Goal: Task Accomplishment & Management: Manage account settings

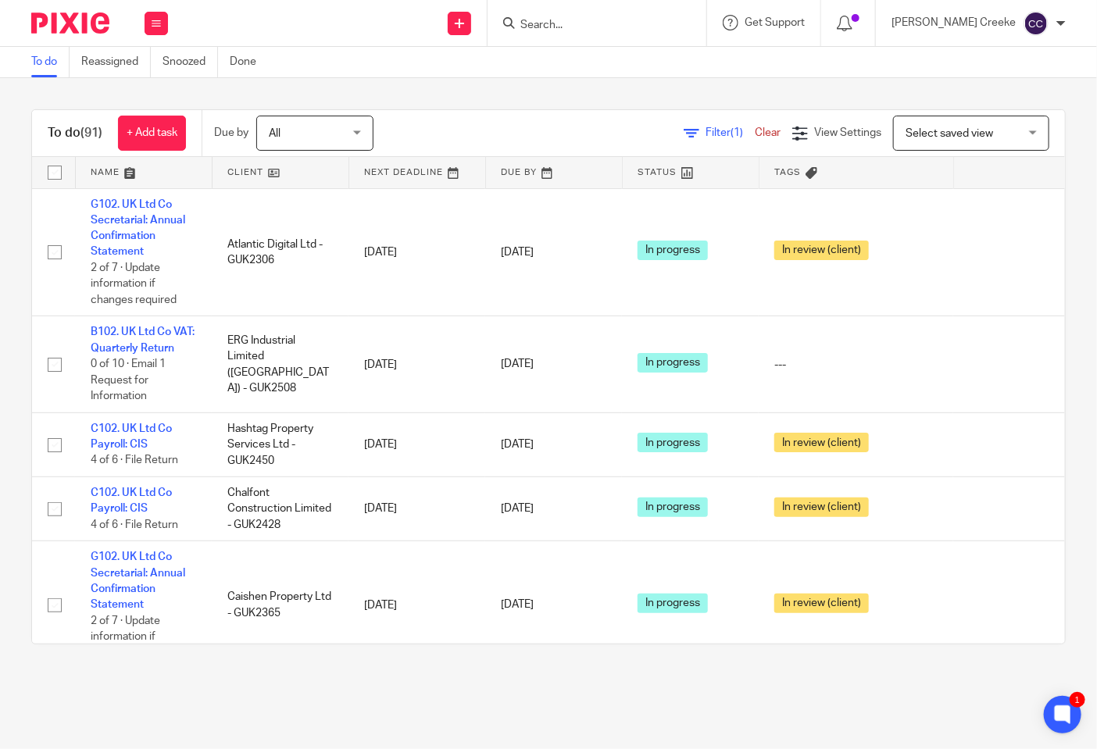
drag, startPoint x: 969, startPoint y: 84, endPoint x: 945, endPoint y: 78, distance: 24.1
click at [969, 84] on div "To do (91) + Add task Due by All All Today Tomorrow This week Next week This mo…" at bounding box center [548, 377] width 1097 height 598
click at [629, 23] on input "Search" at bounding box center [589, 26] width 141 height 14
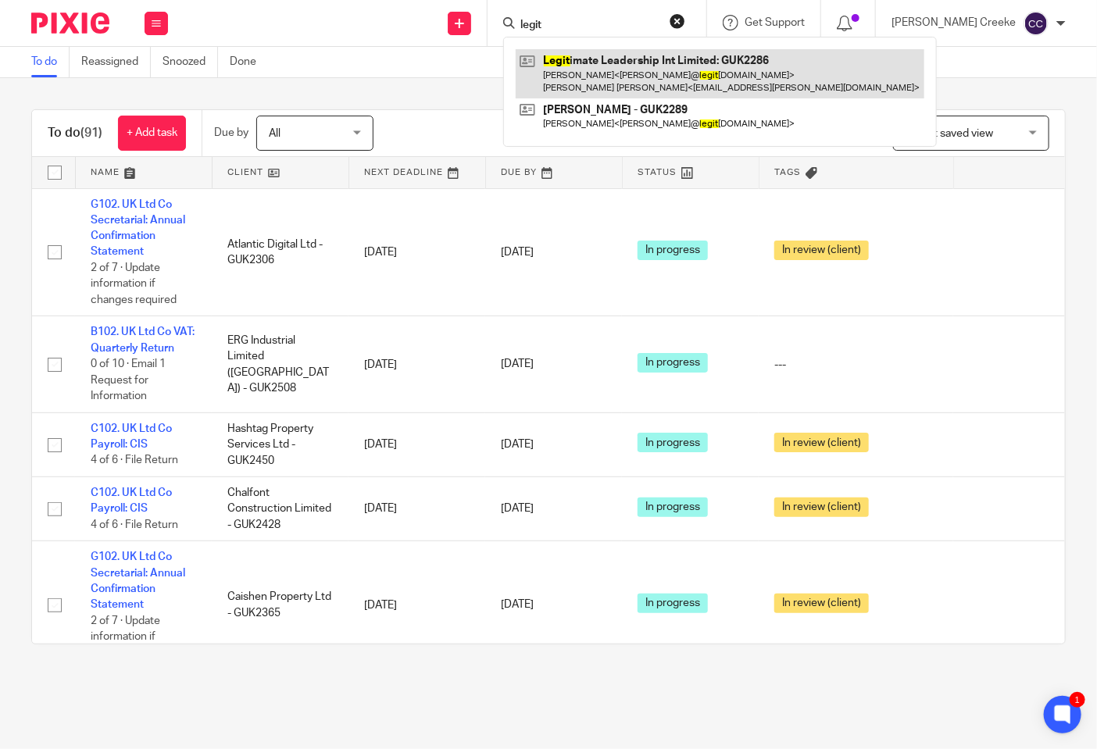
type input "legit"
click at [663, 80] on link at bounding box center [719, 73] width 408 height 48
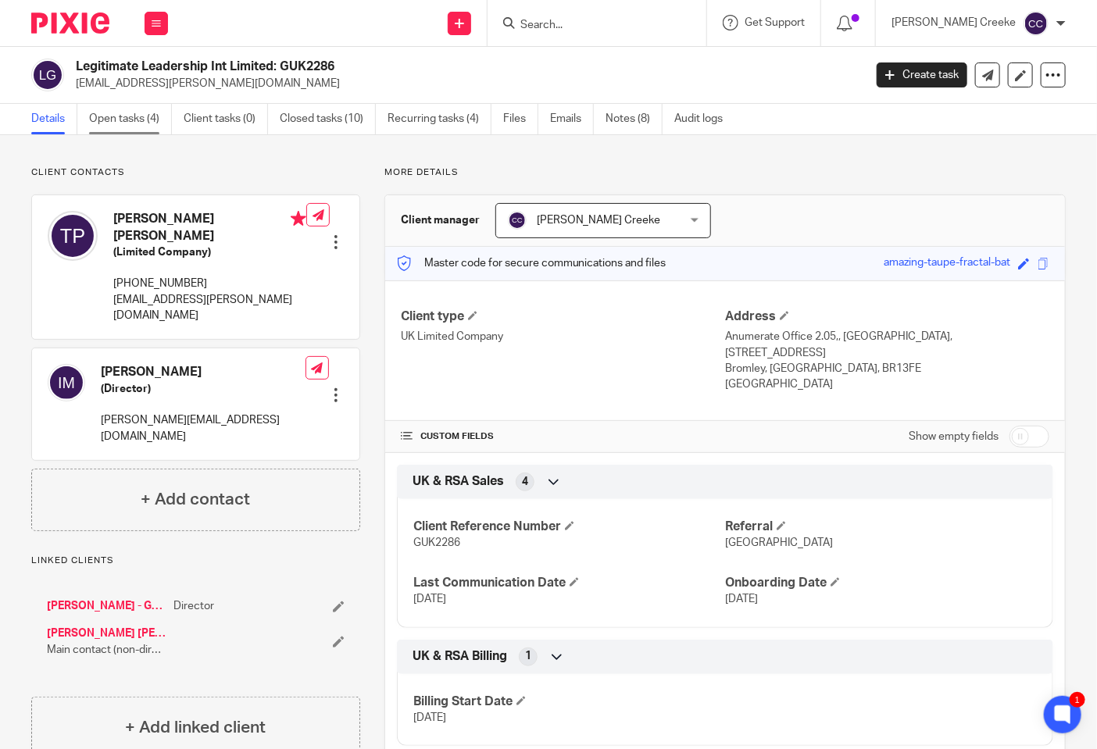
drag, startPoint x: 79, startPoint y: 123, endPoint x: 110, endPoint y: 117, distance: 31.7
click at [102, 120] on ul "Details Open tasks (4) Client tasks (0) Closed tasks (10) Recurring tasks (4) F…" at bounding box center [388, 119] width 715 height 30
click at [110, 117] on link "Open tasks (4)" at bounding box center [130, 119] width 83 height 30
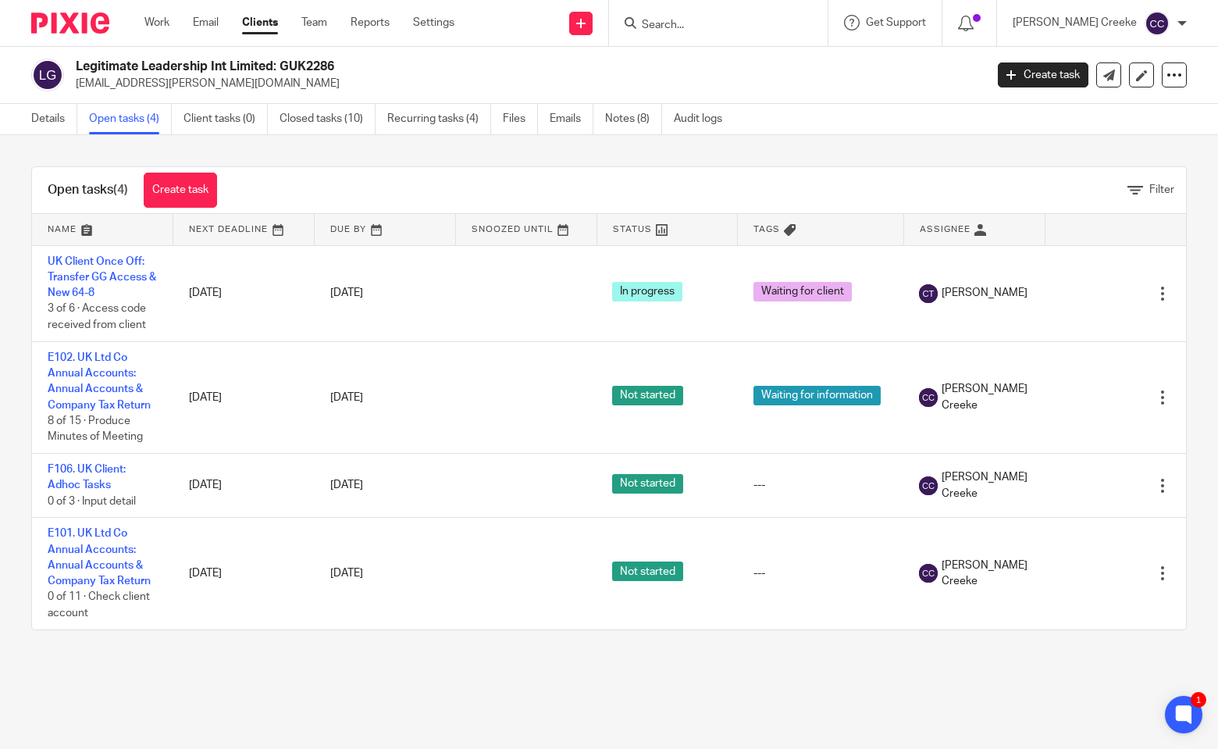
drag, startPoint x: 123, startPoint y: 382, endPoint x: 607, endPoint y: 173, distance: 527.3
click at [615, 173] on div "Open tasks (4) Create task Filter" at bounding box center [609, 190] width 1154 height 47
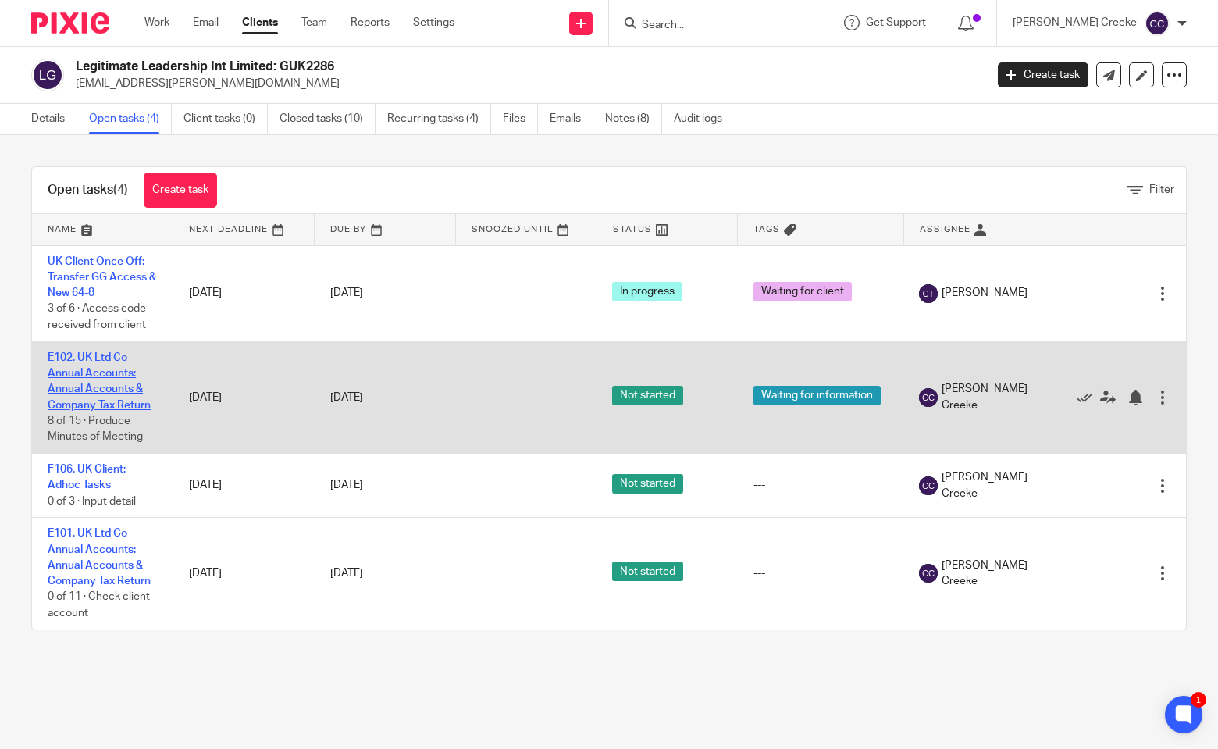
click at [95, 387] on link "E102. UK Ltd Co Annual Accounts: Annual Accounts & Company Tax Return" at bounding box center [99, 381] width 103 height 59
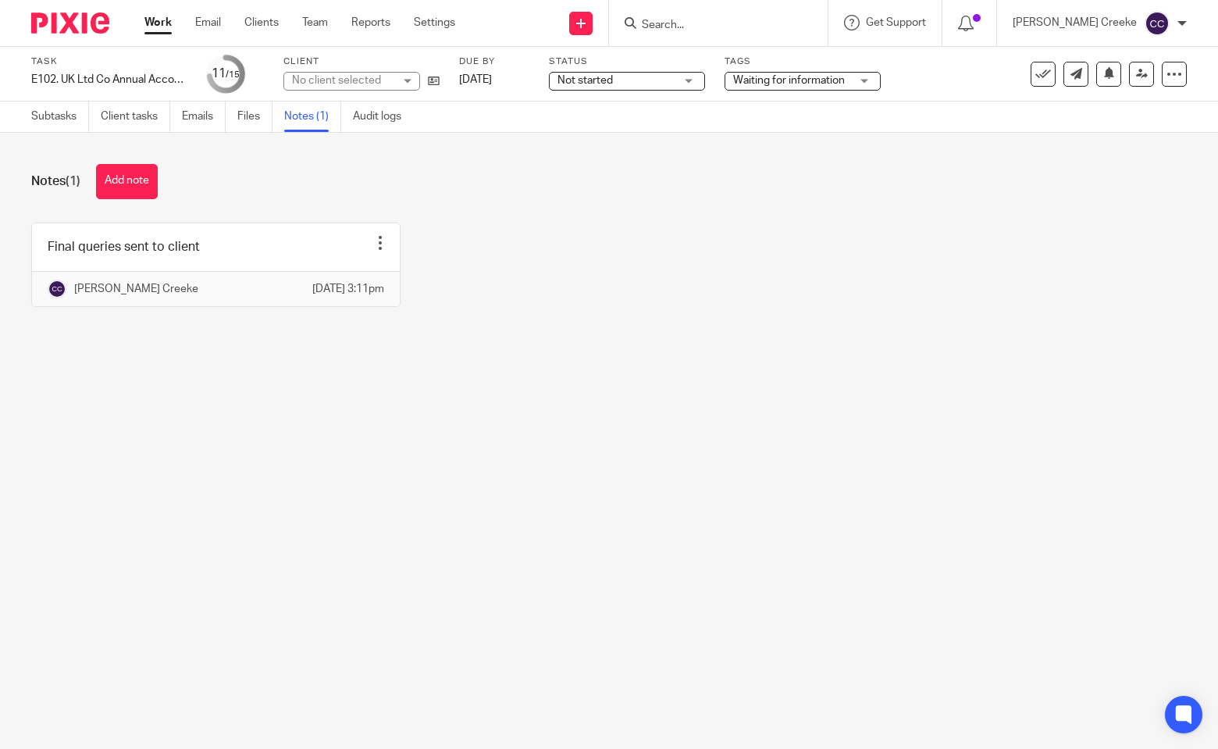
click at [155, 184] on button "Add note" at bounding box center [127, 181] width 62 height 35
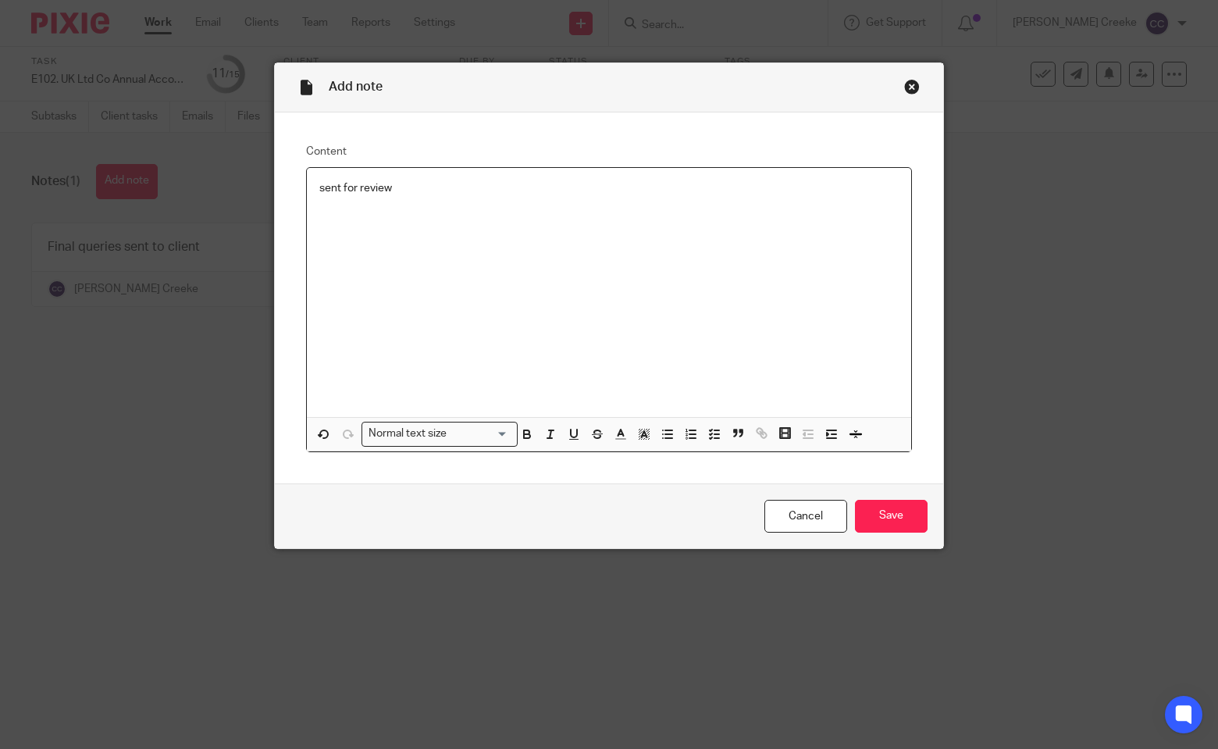
drag, startPoint x: 862, startPoint y: 482, endPoint x: 871, endPoint y: 498, distance: 18.5
click at [869, 494] on form "Add note Content sent for review Normal text size Loading... Remove Edit Insert…" at bounding box center [609, 305] width 669 height 485
click at [872, 503] on input "Save" at bounding box center [891, 517] width 73 height 34
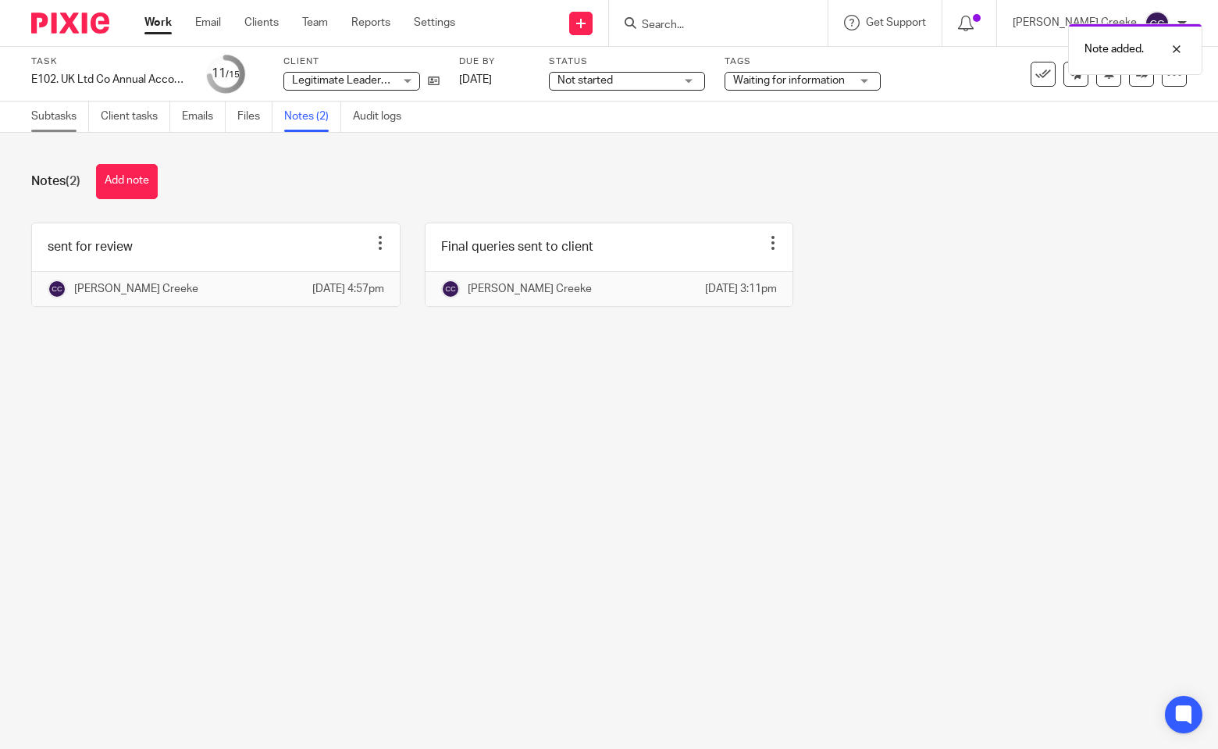
click at [57, 119] on link "Subtasks" at bounding box center [60, 117] width 58 height 30
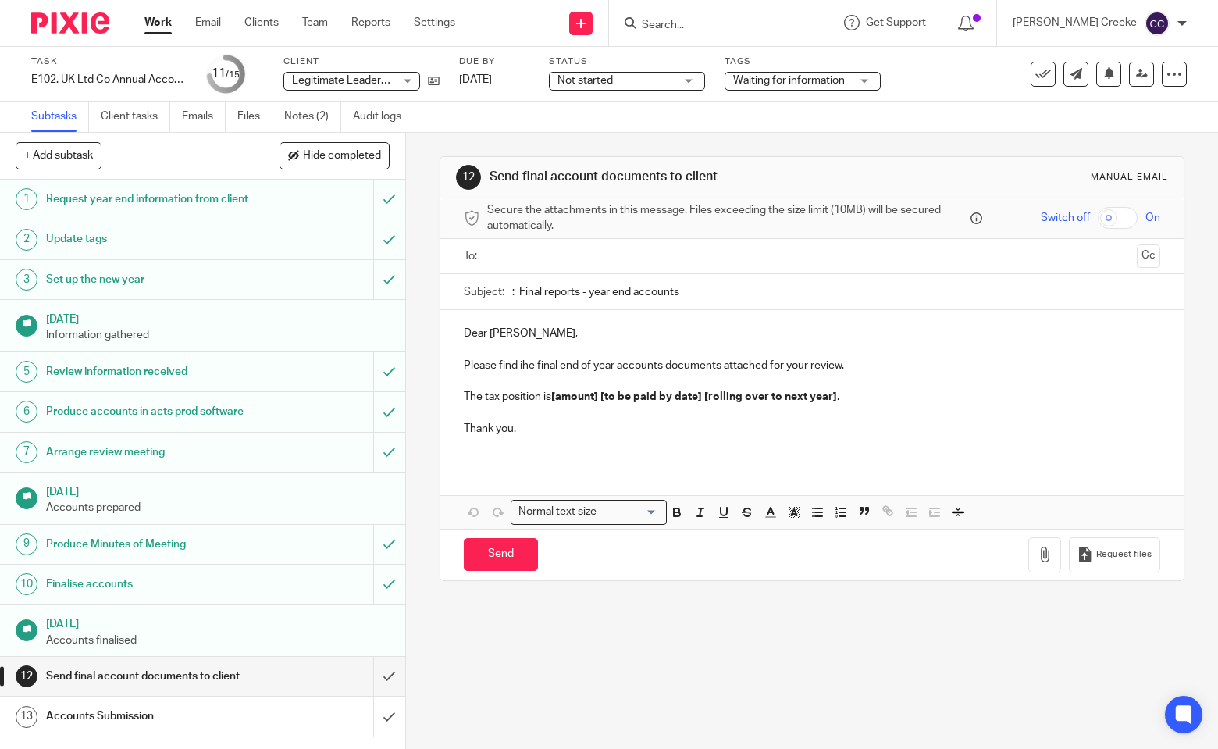
click at [586, 76] on span "Not started" at bounding box center [585, 80] width 55 height 11
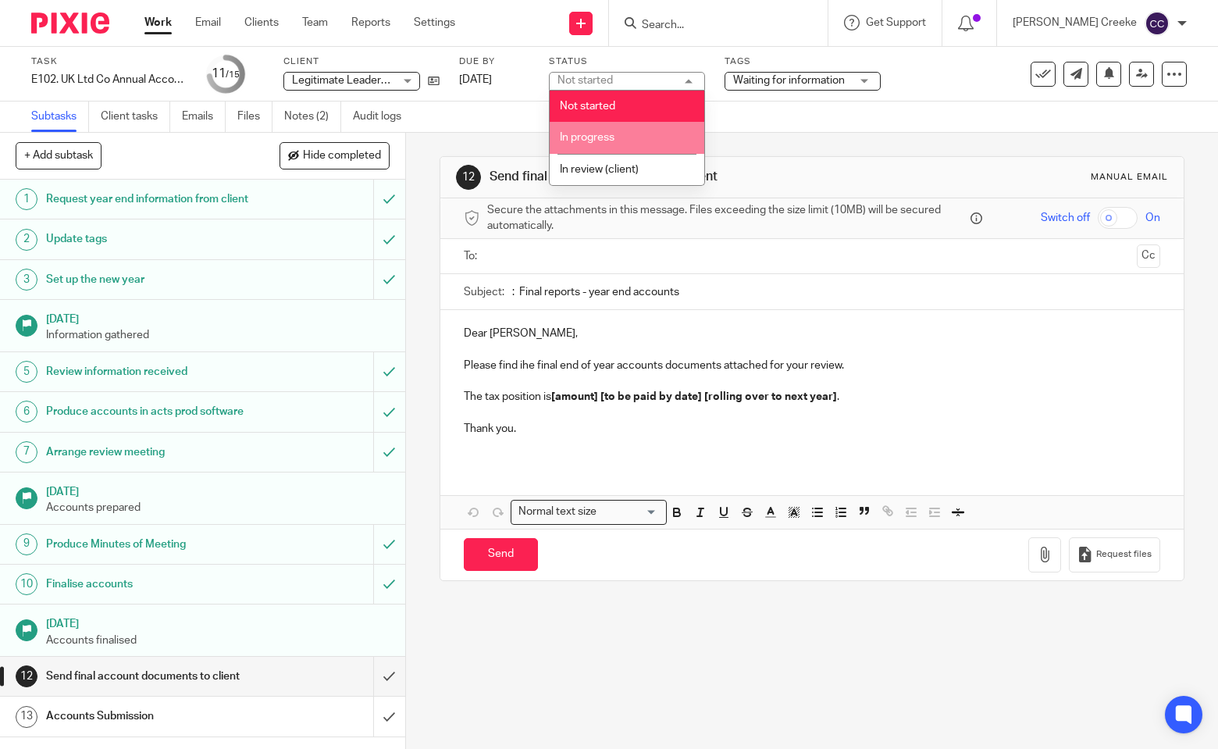
click at [604, 136] on span "In progress" at bounding box center [587, 137] width 55 height 11
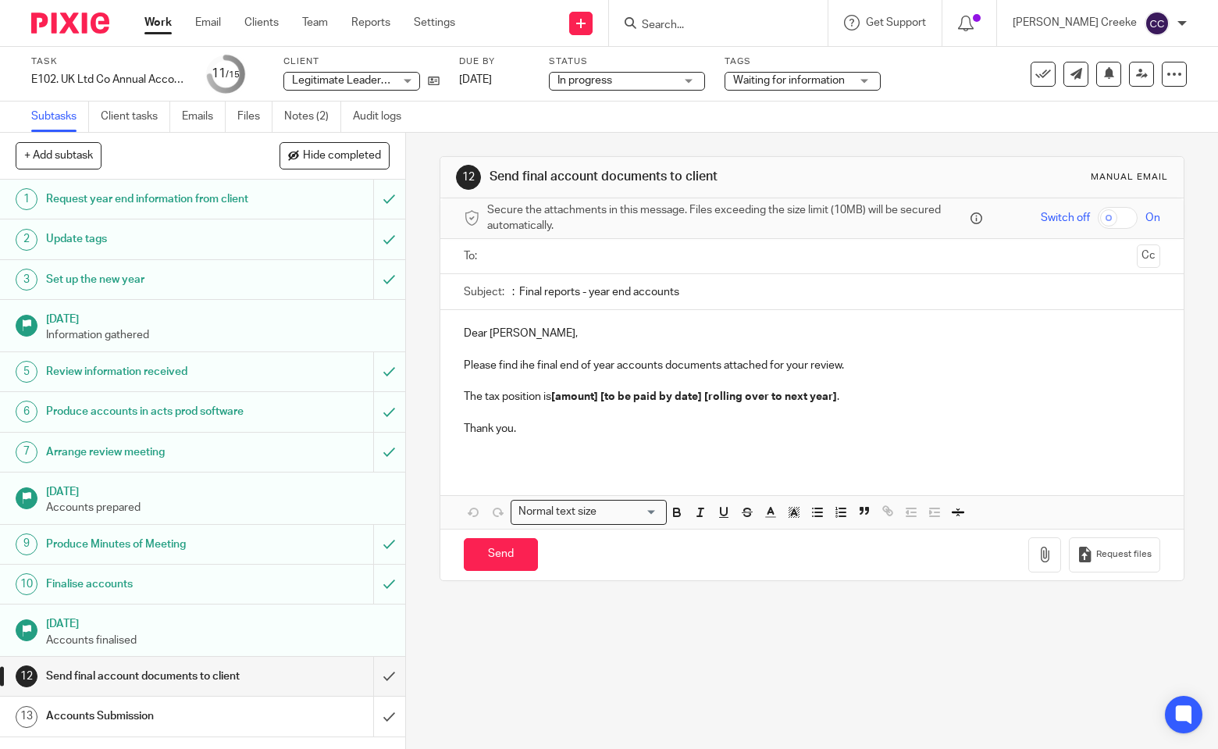
click at [779, 73] on span "Waiting for information" at bounding box center [791, 81] width 117 height 16
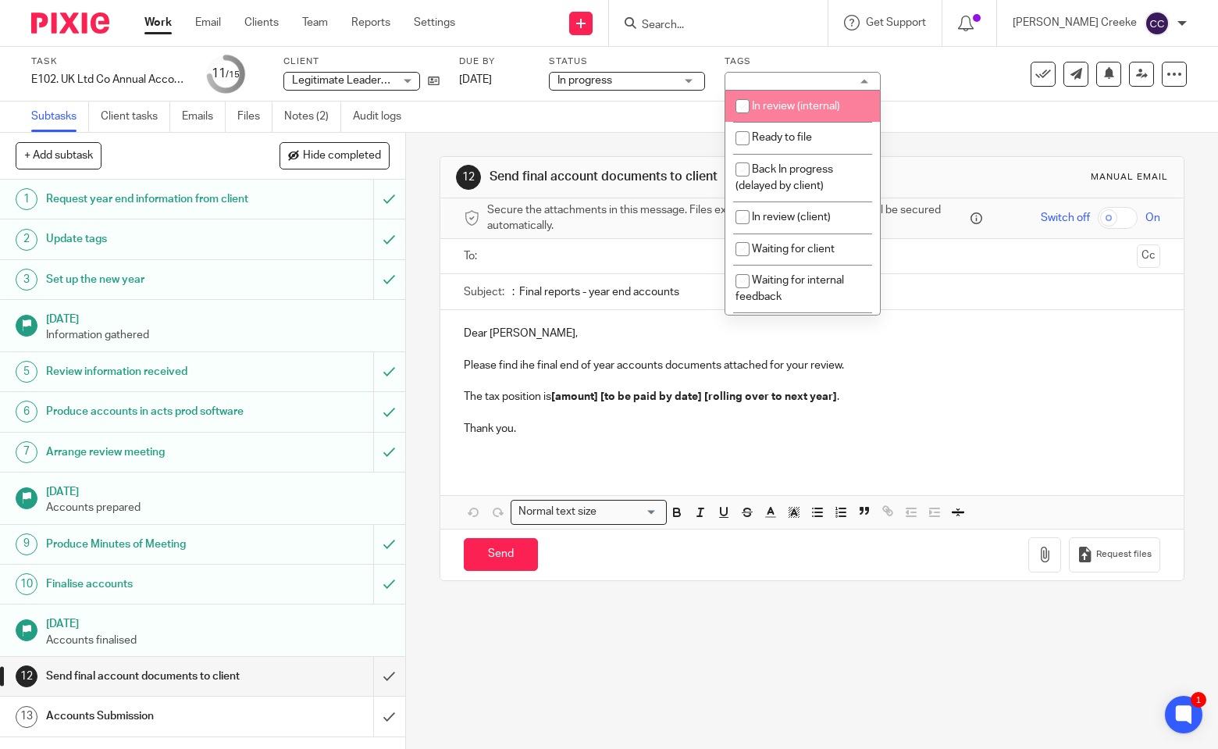
click at [796, 111] on span "In review (internal)" at bounding box center [796, 106] width 88 height 11
checkbox input "true"
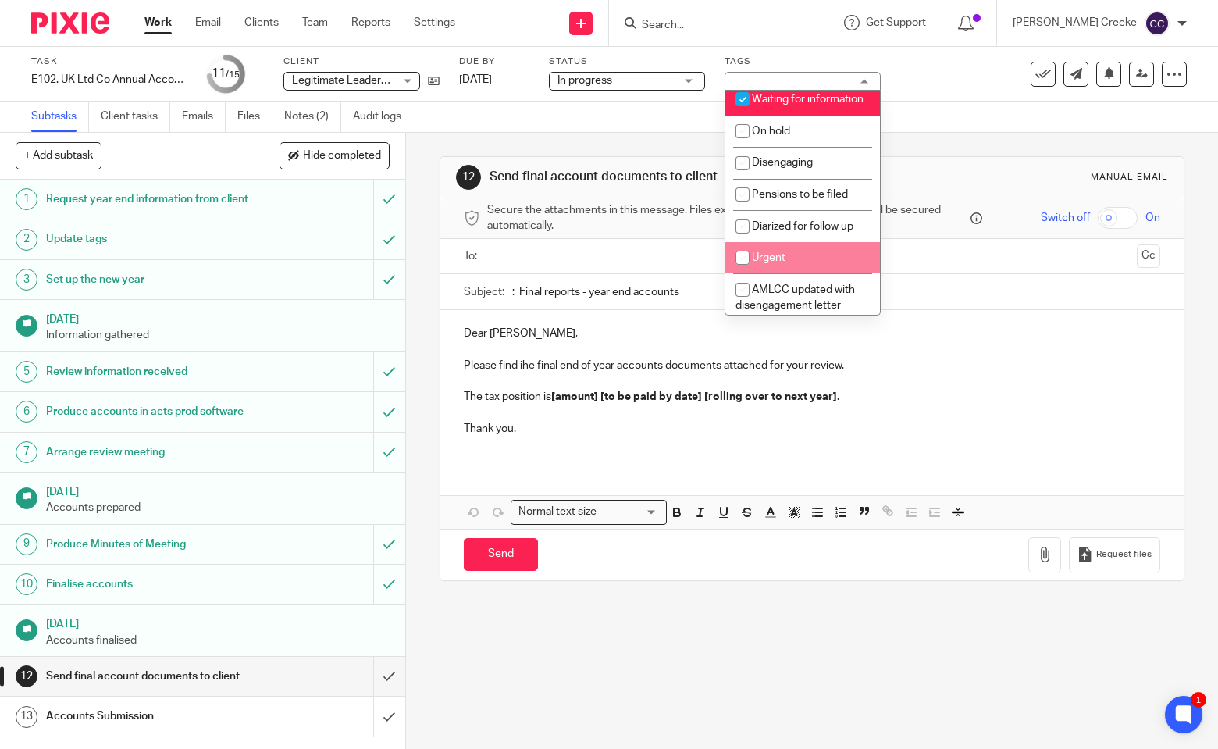
scroll to position [192, 0]
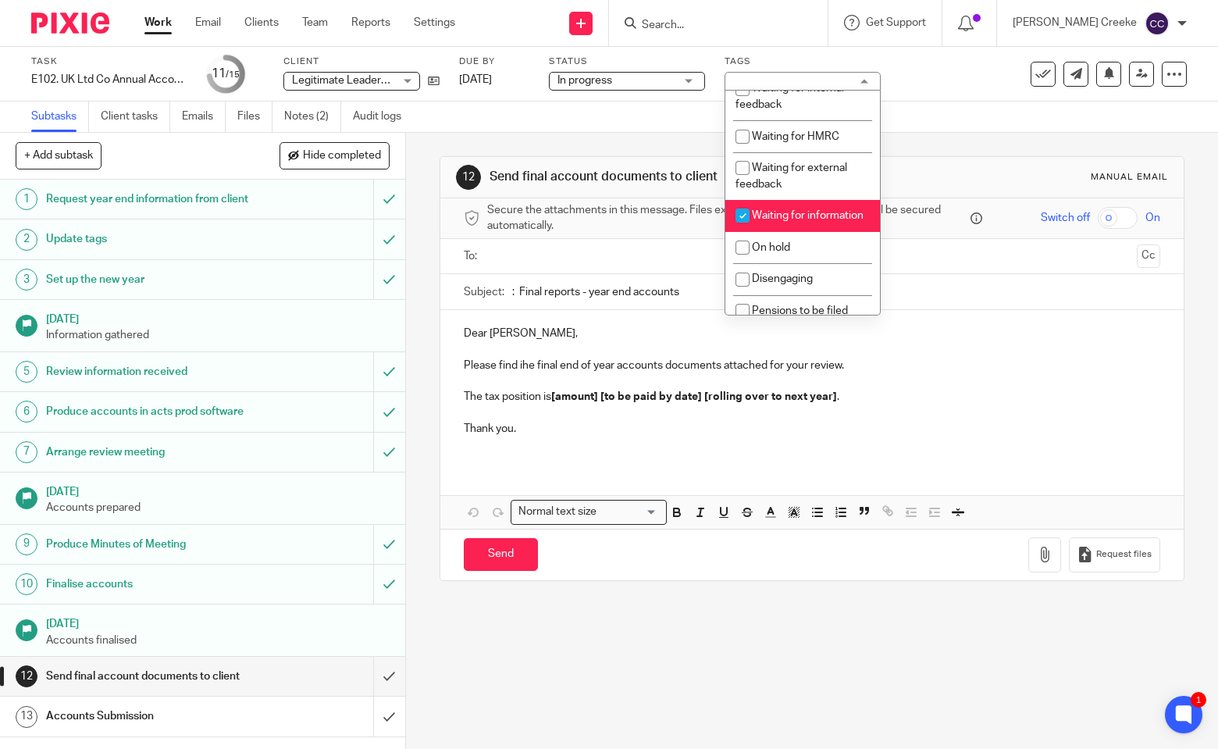
drag, startPoint x: 776, startPoint y: 217, endPoint x: 762, endPoint y: 202, distance: 21.0
click at [776, 217] on span "Waiting for information" at bounding box center [808, 215] width 112 height 11
checkbox input "false"
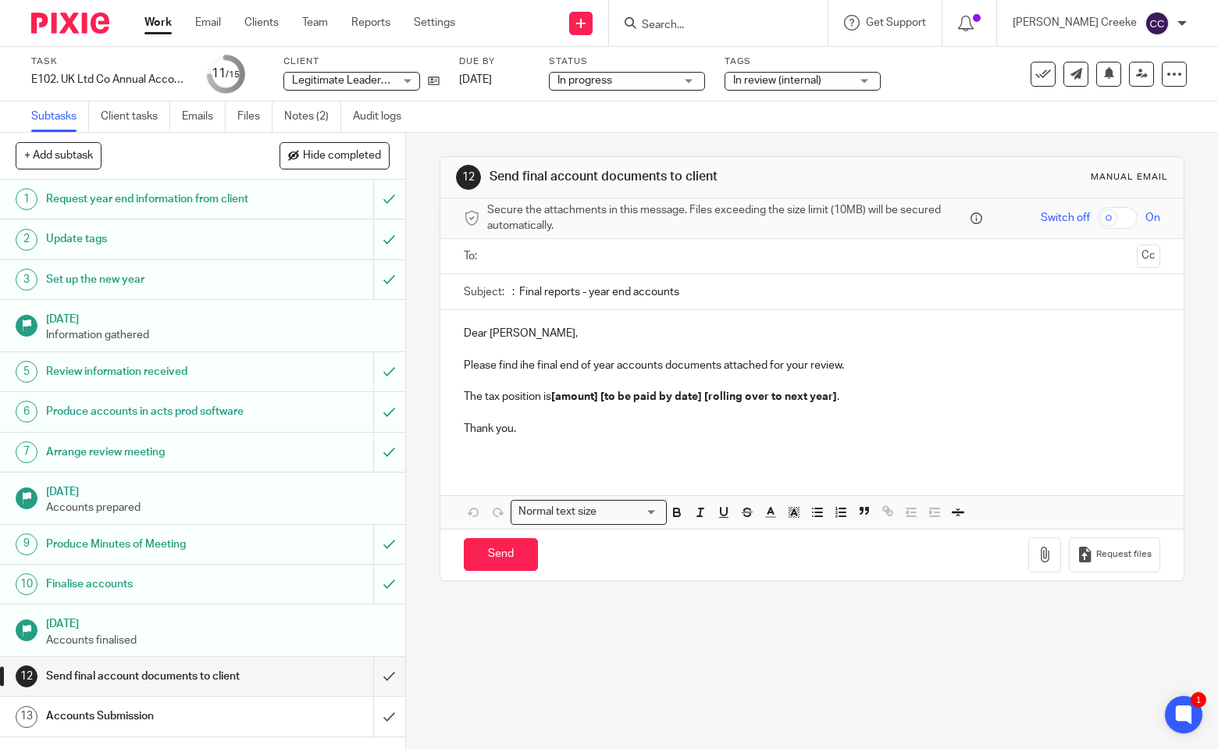
drag, startPoint x: 637, startPoint y: 120, endPoint x: 590, endPoint y: 140, distance: 50.4
click at [637, 118] on div "Subtasks Client tasks Emails Files Notes (2) Audit logs" at bounding box center [609, 117] width 1218 height 31
